Goal: Register for event/course

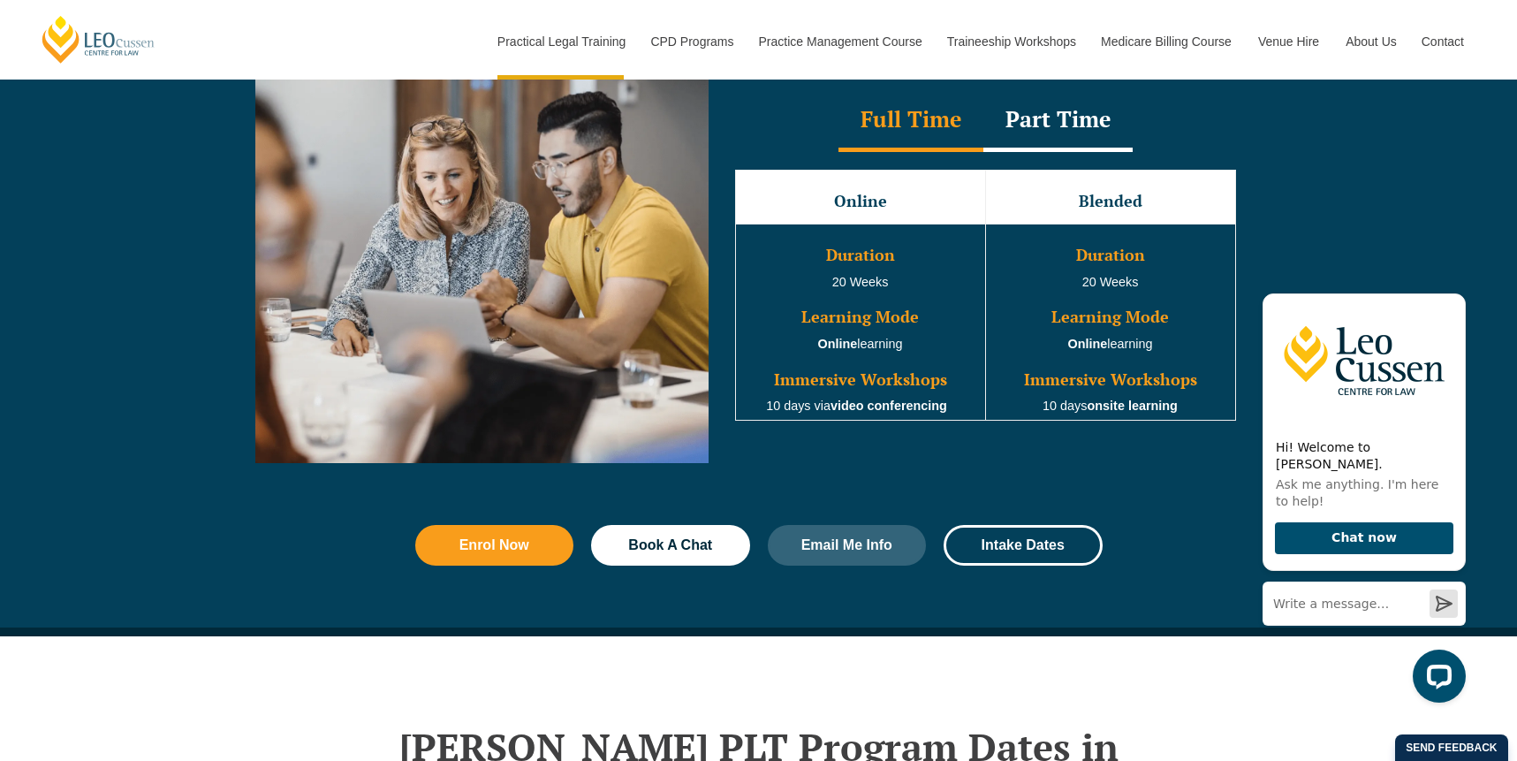
scroll to position [1659, 0]
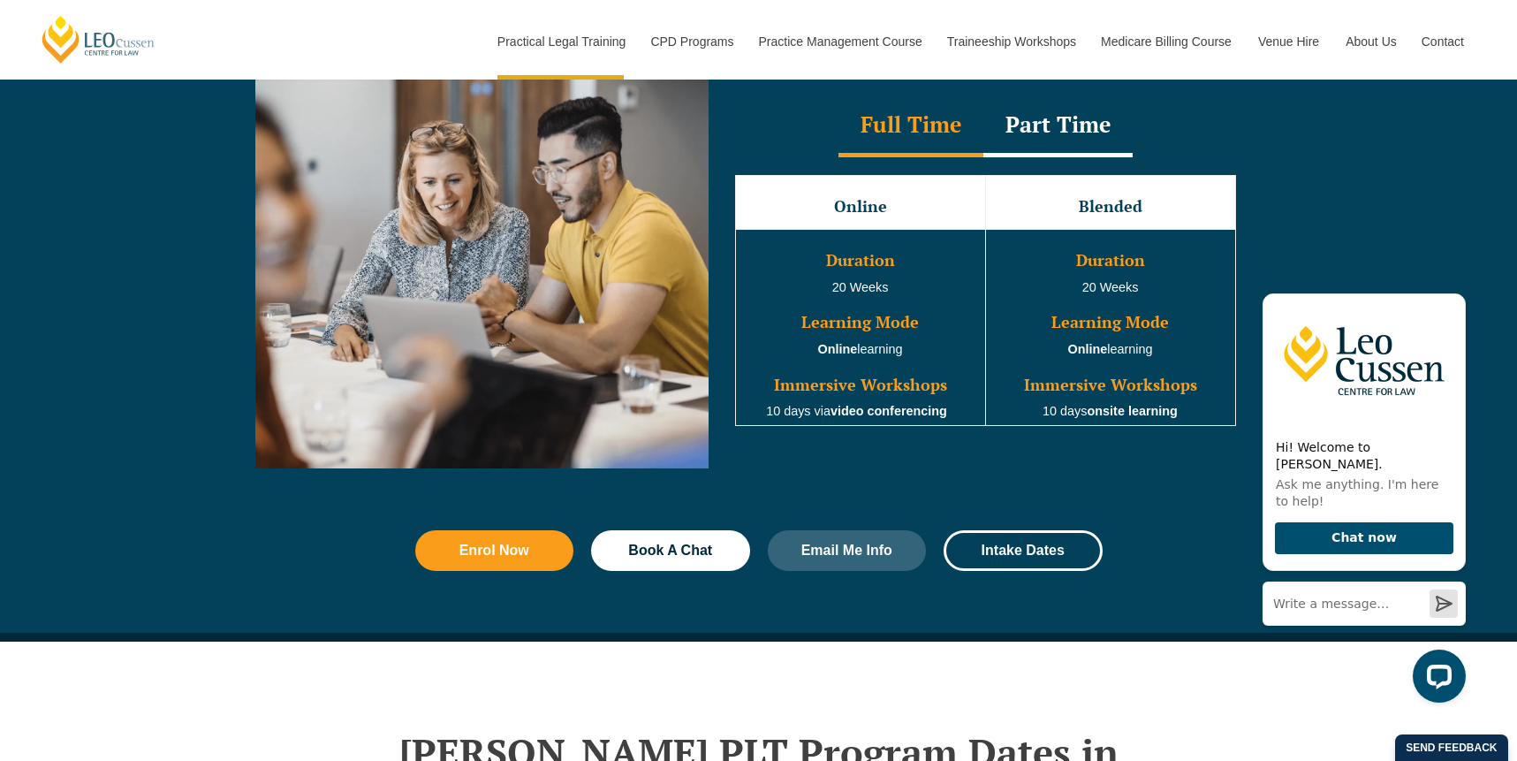
click at [883, 141] on div "Full Time" at bounding box center [911, 126] width 145 height 62
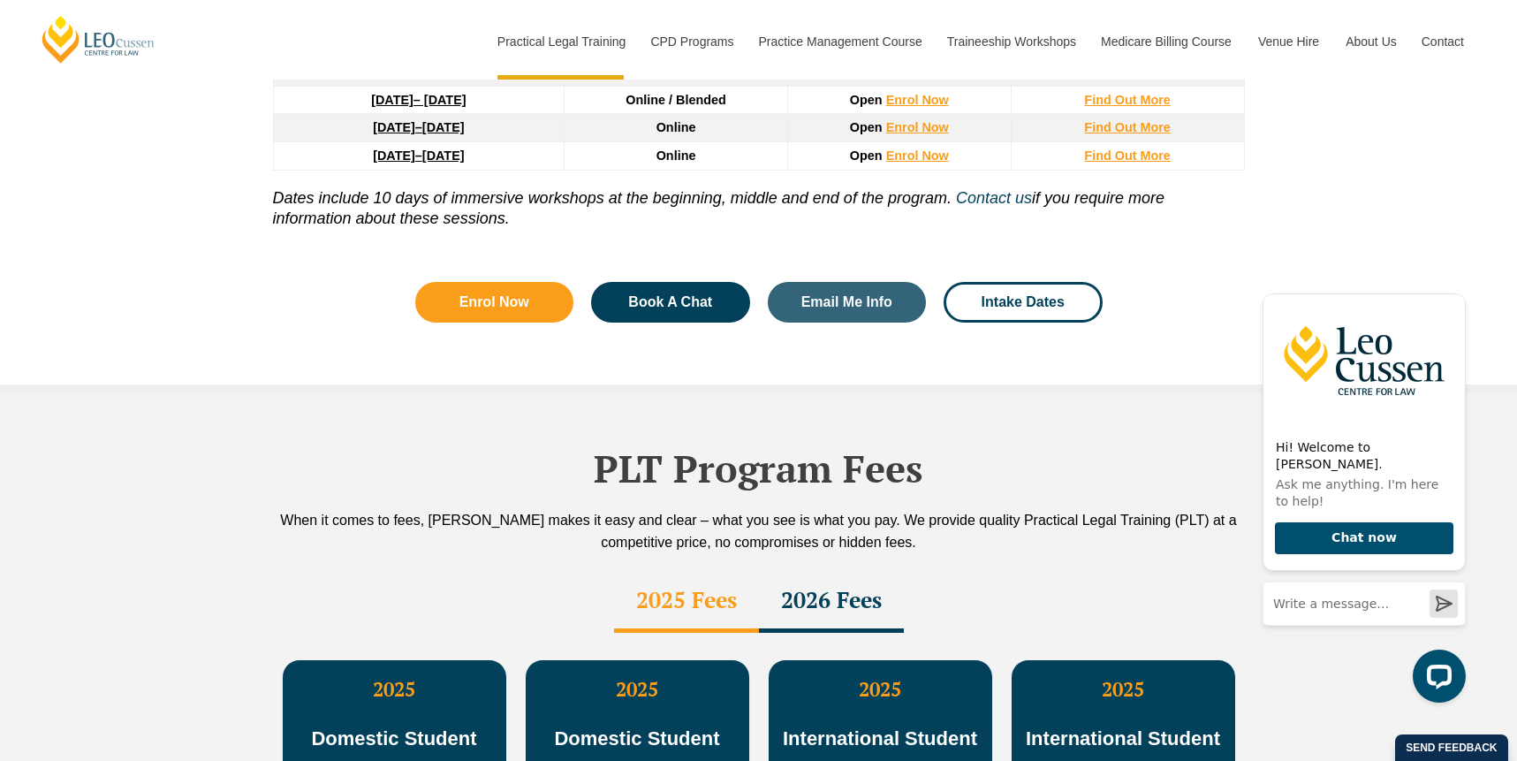
scroll to position [3080, 0]
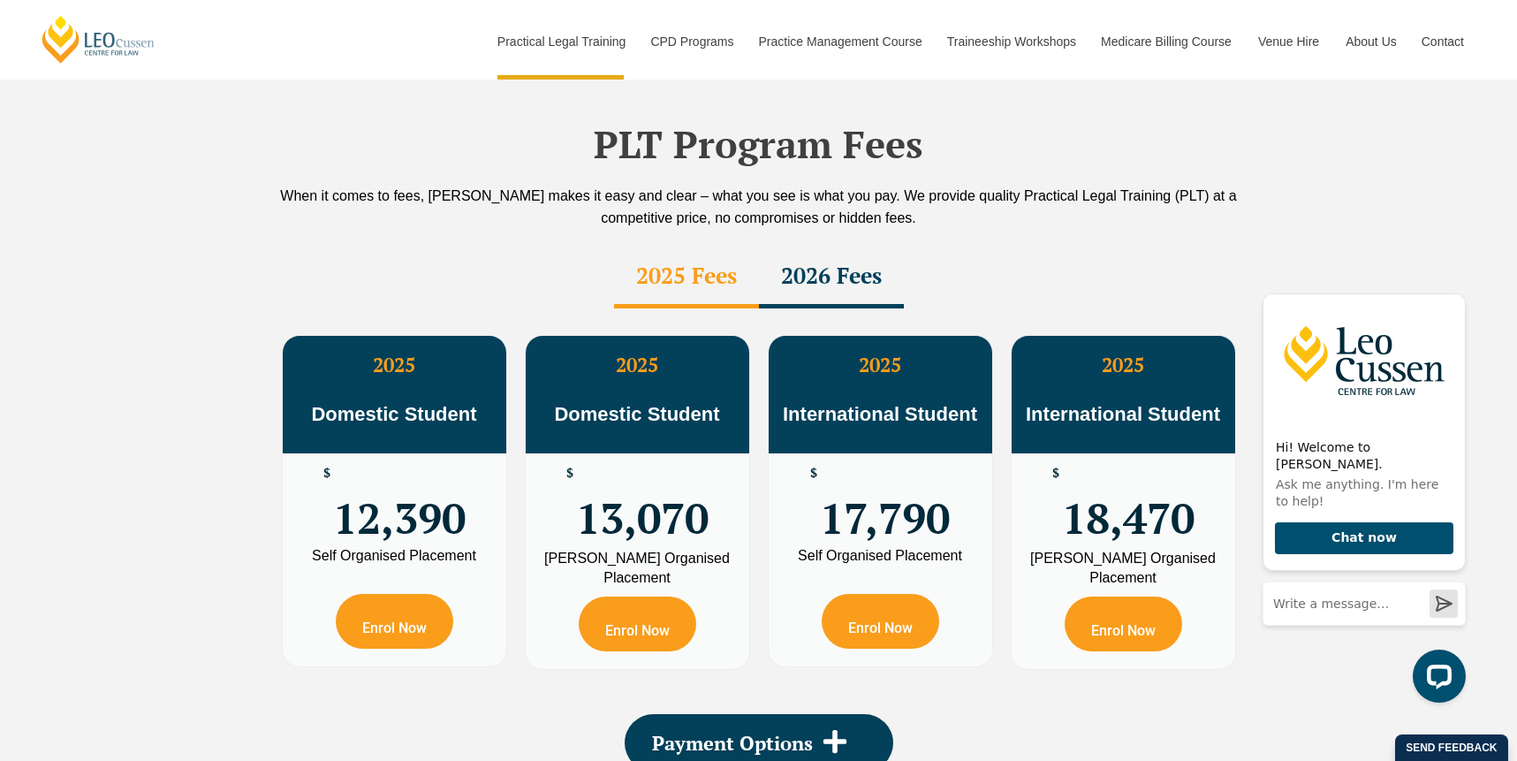
click at [801, 247] on div "2026 Fees" at bounding box center [831, 278] width 145 height 62
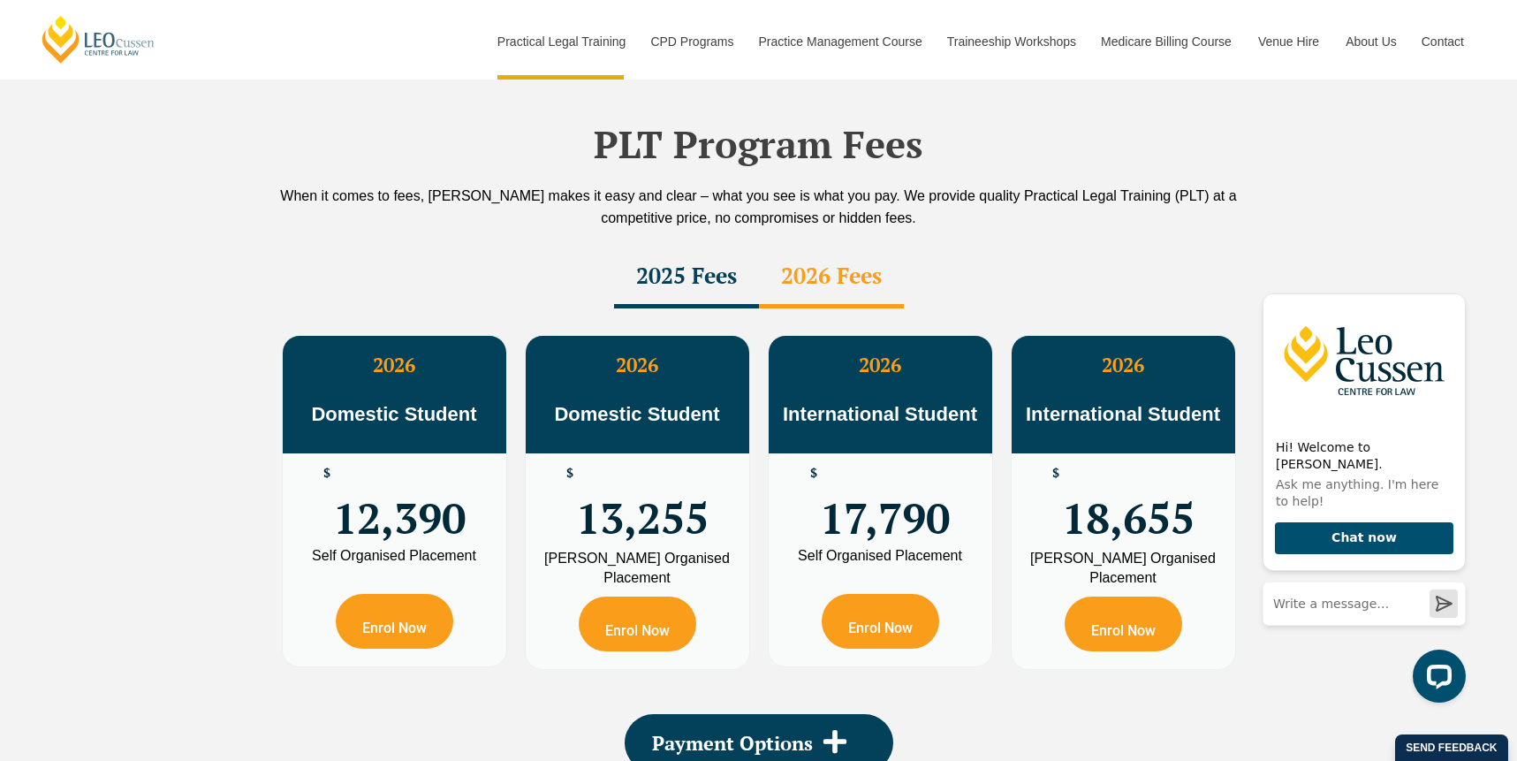
click at [691, 247] on div "2025 Fees" at bounding box center [686, 278] width 145 height 62
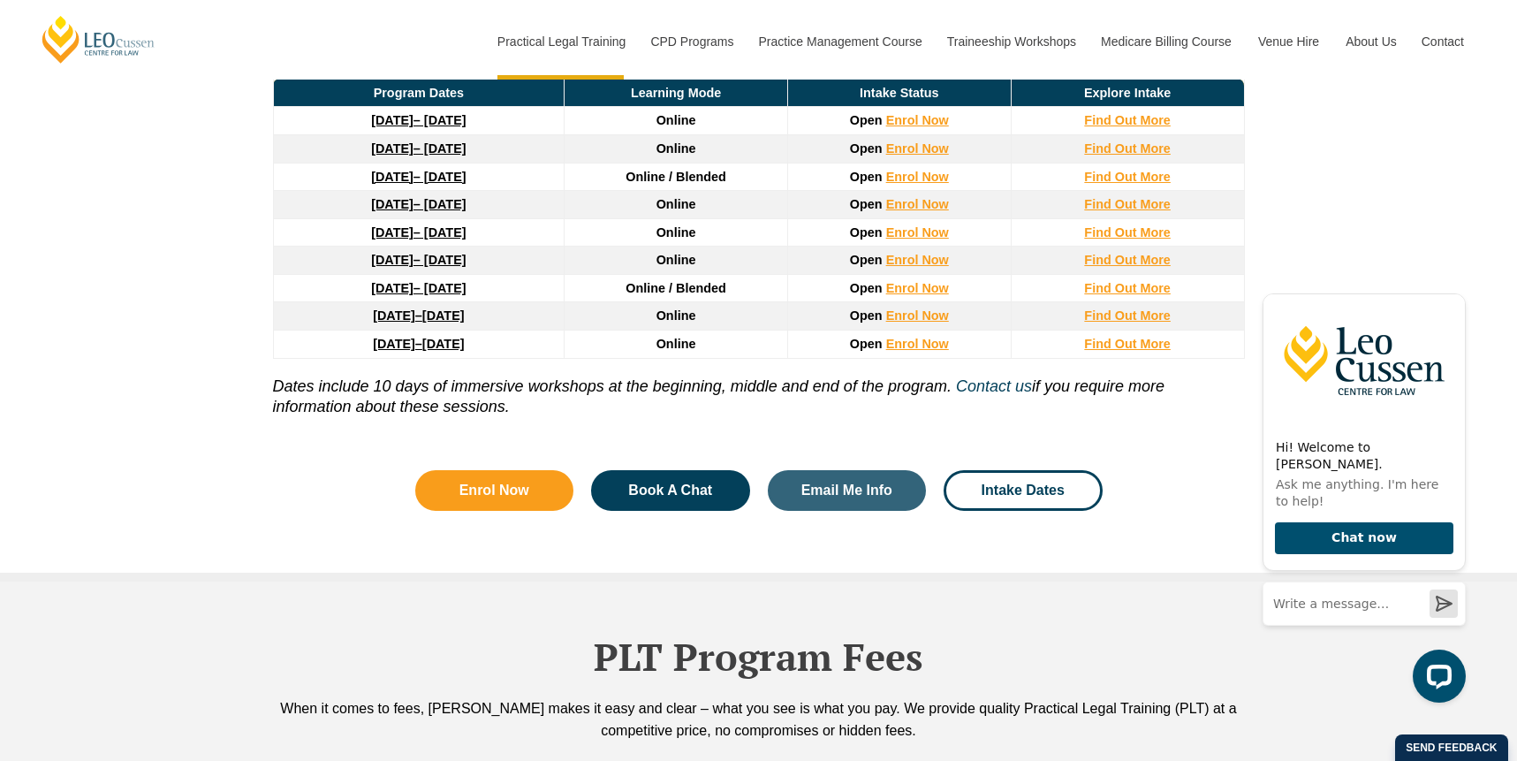
scroll to position [2313, 0]
